Goal: Information Seeking & Learning: Learn about a topic

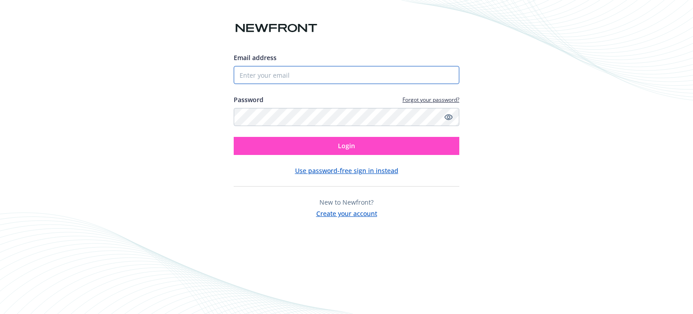
type input "[PERSON_NAME][EMAIL_ADDRESS][PERSON_NAME][DOMAIN_NAME]"
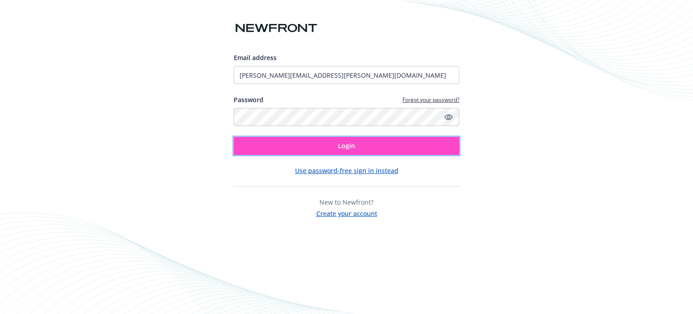
click at [415, 153] on button "Login" at bounding box center [347, 146] width 226 height 18
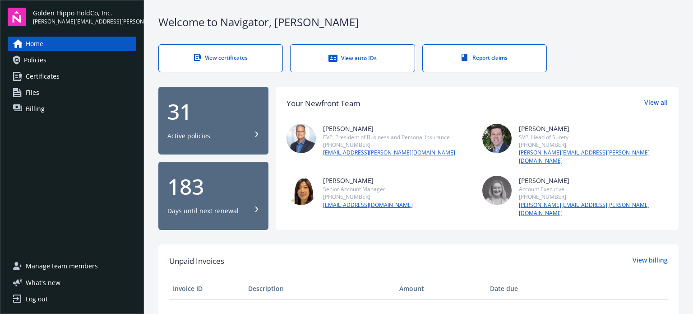
click at [191, 114] on div "31" at bounding box center [213, 112] width 92 height 22
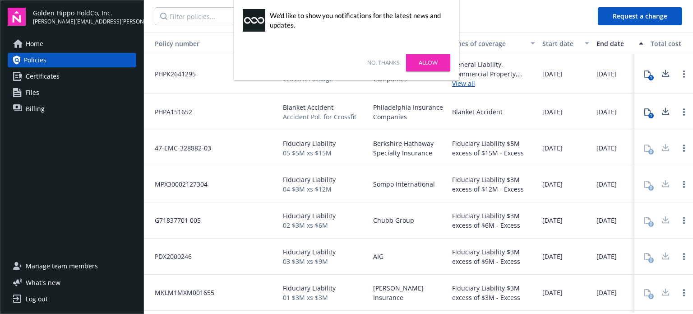
click at [380, 63] on link "No, thanks" at bounding box center [383, 63] width 32 height 8
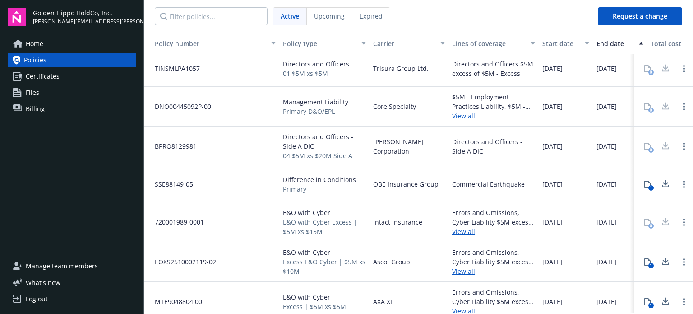
scroll to position [395, 0]
